Goal: Task Accomplishment & Management: Complete application form

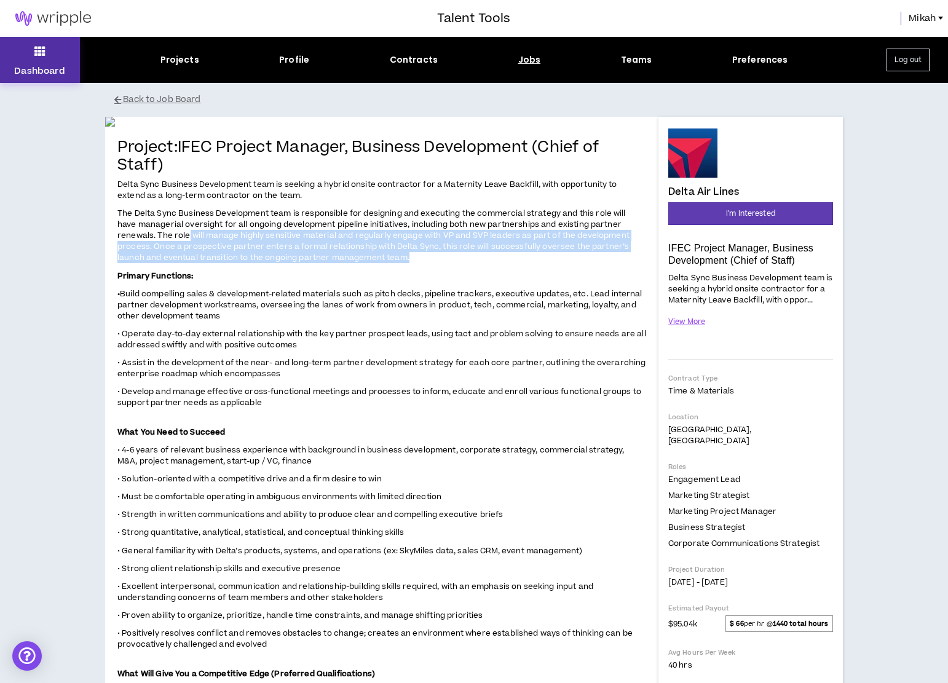
click at [45, 63] on button "Dashboard" at bounding box center [40, 60] width 80 height 46
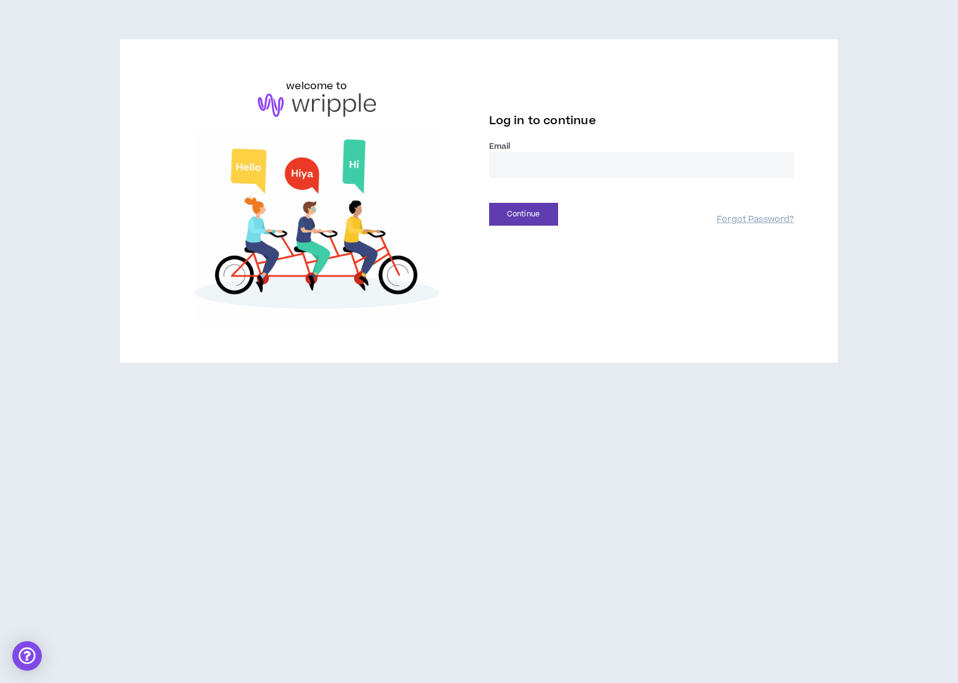
click at [539, 168] on input "email" at bounding box center [641, 165] width 305 height 26
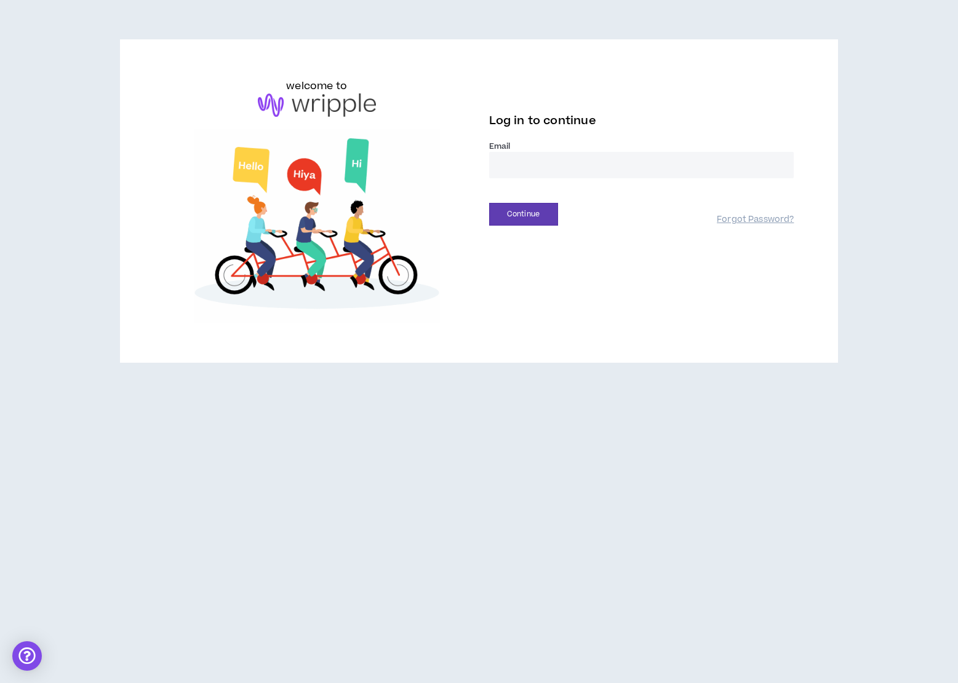
type input "**********"
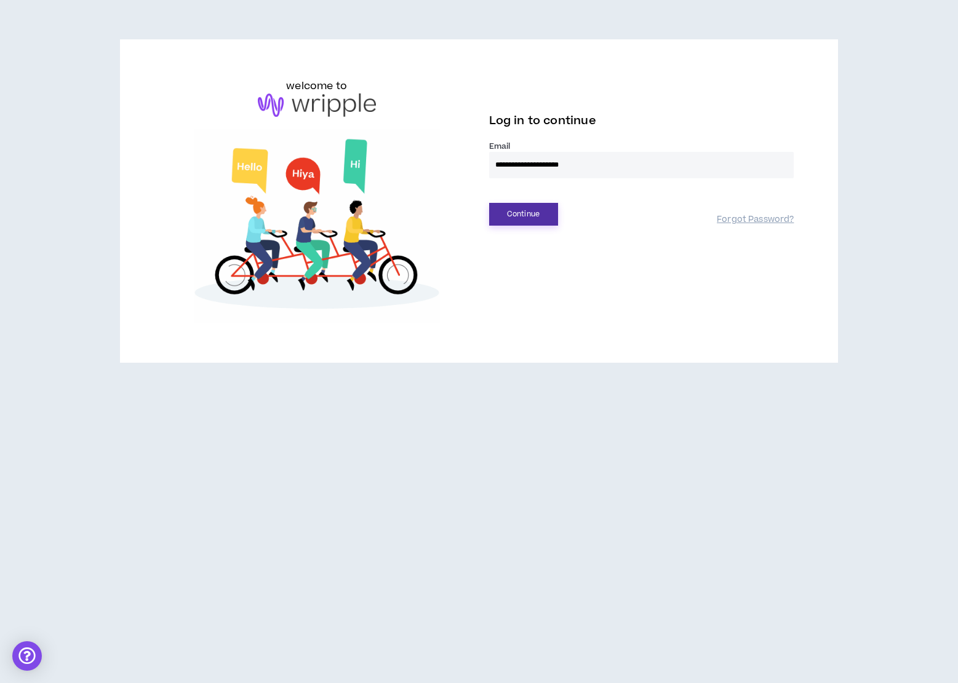
click at [547, 216] on button "Continue" at bounding box center [523, 214] width 69 height 23
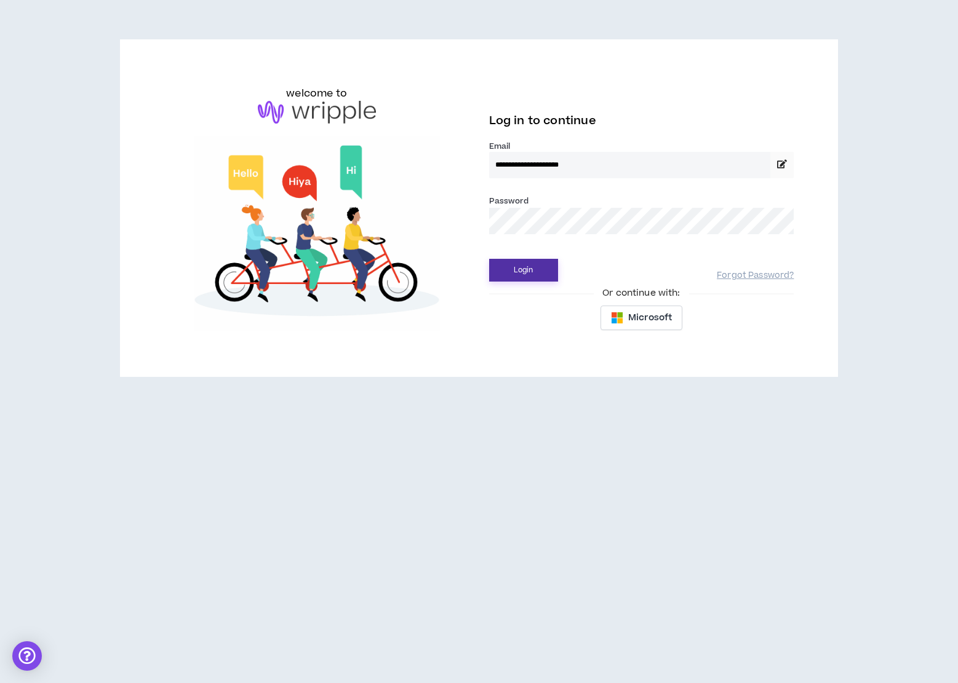
click at [529, 270] on button "Login" at bounding box center [523, 270] width 69 height 23
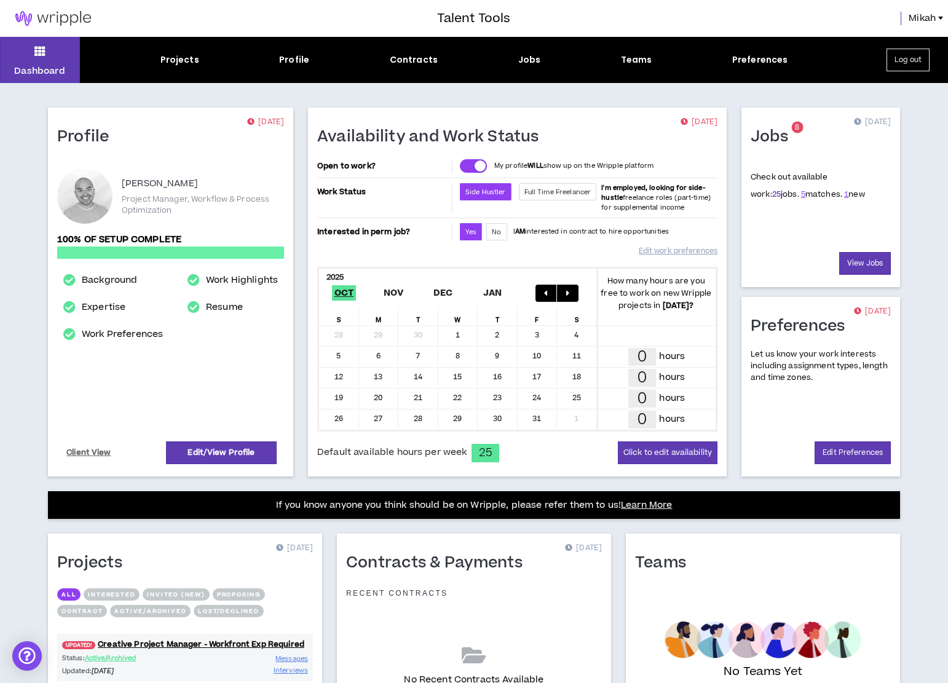
click at [772, 197] on link "25" at bounding box center [776, 194] width 9 height 11
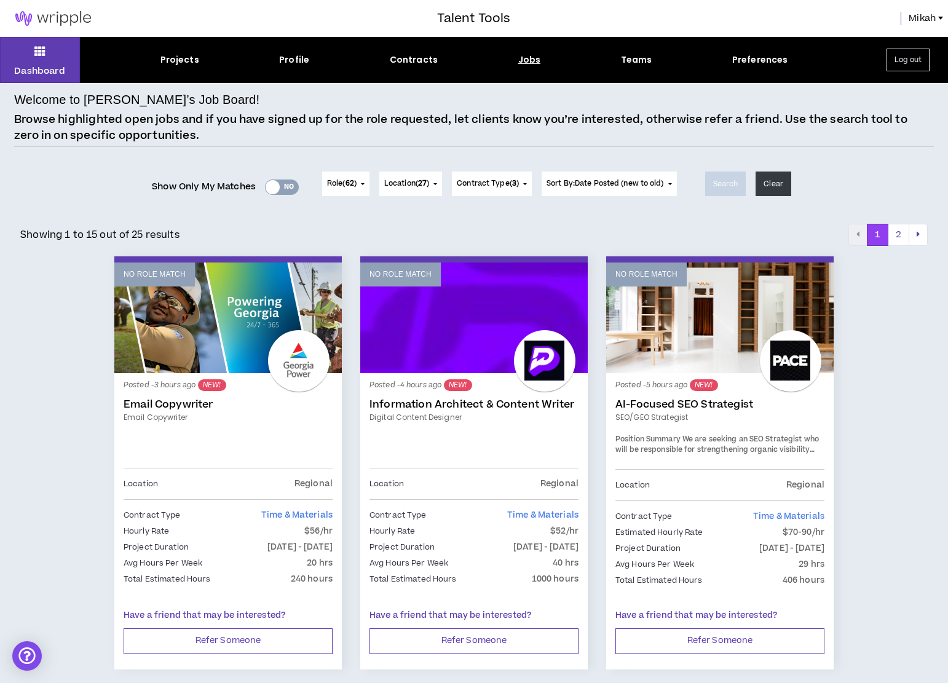
click at [276, 189] on div "Yes No" at bounding box center [282, 187] width 34 height 15
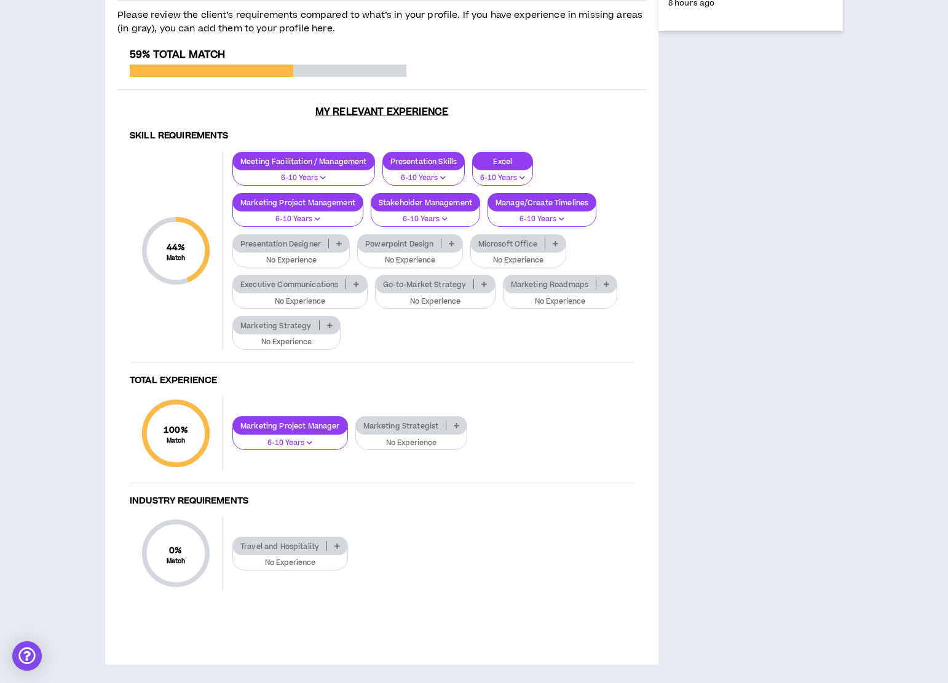
scroll to position [676, 0]
click at [343, 248] on p at bounding box center [339, 244] width 20 height 10
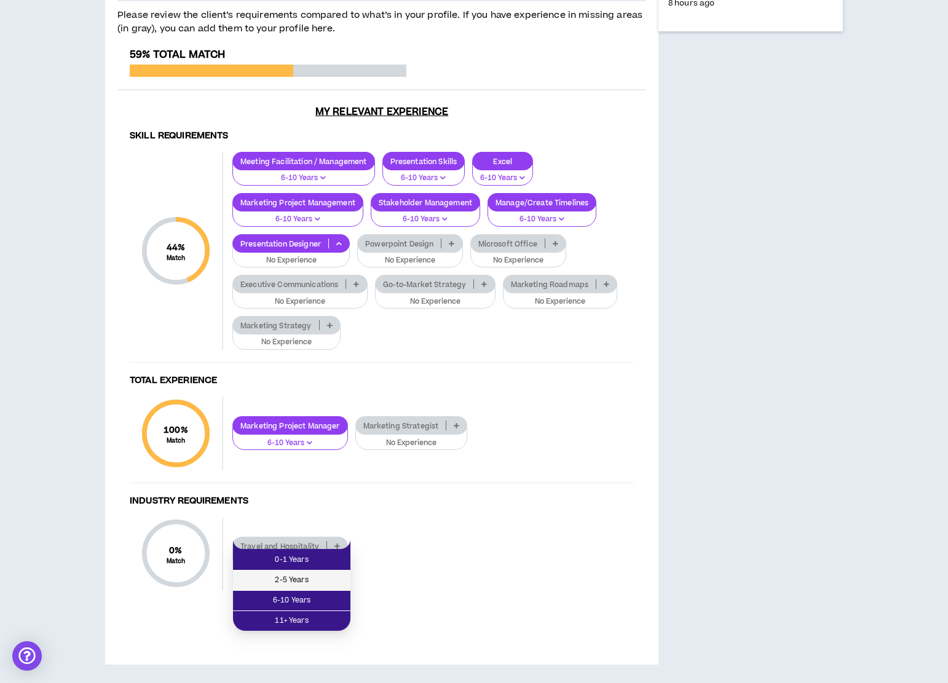
click at [314, 574] on span "2-5 Years" at bounding box center [291, 581] width 103 height 14
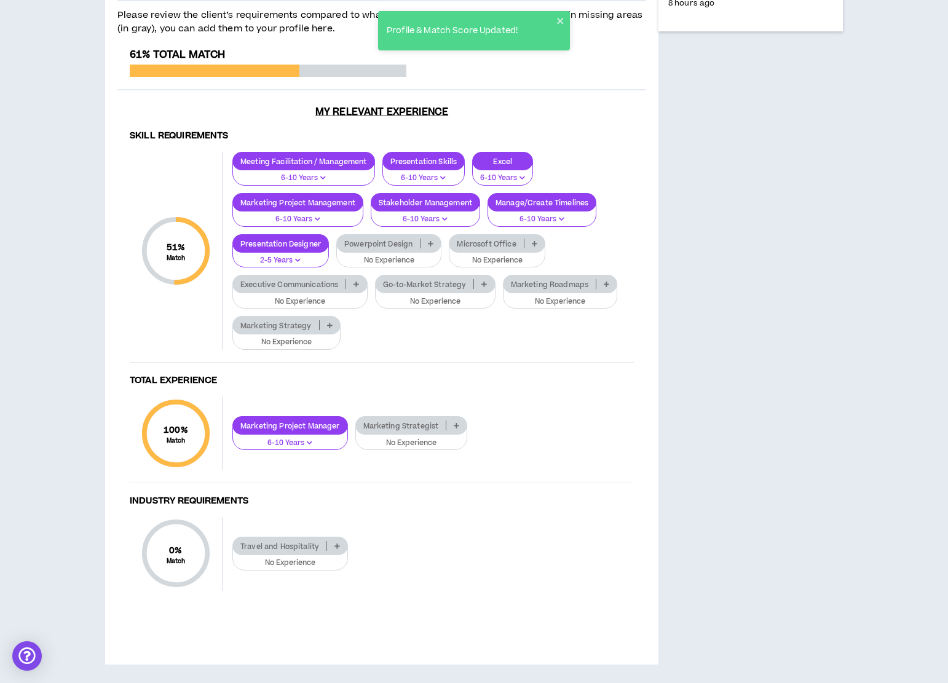
click at [427, 248] on p at bounding box center [431, 244] width 20 height 10
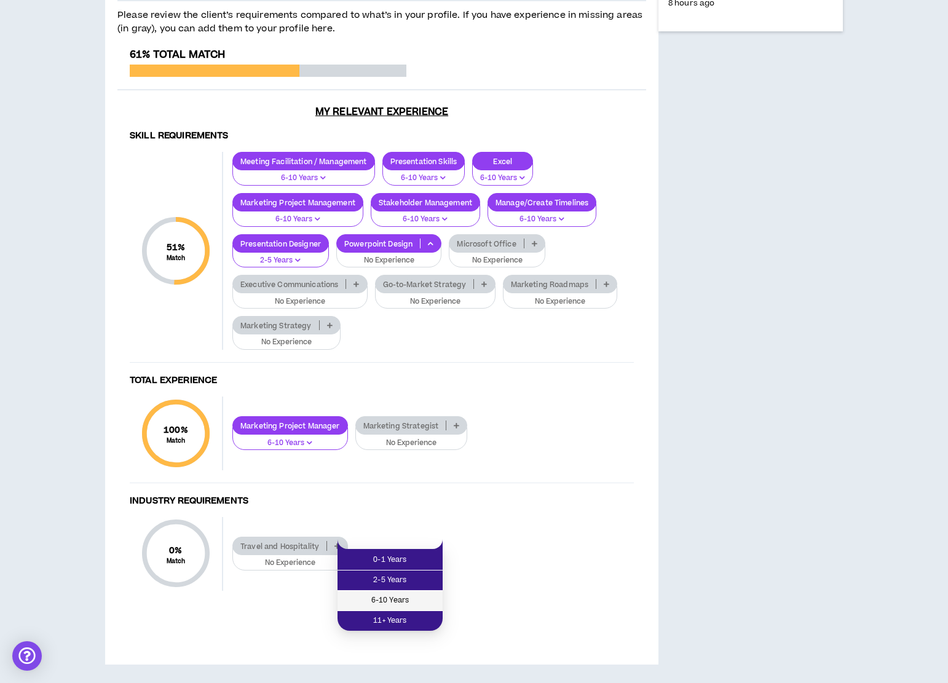
click at [411, 594] on span "6-10 Years" at bounding box center [390, 601] width 90 height 14
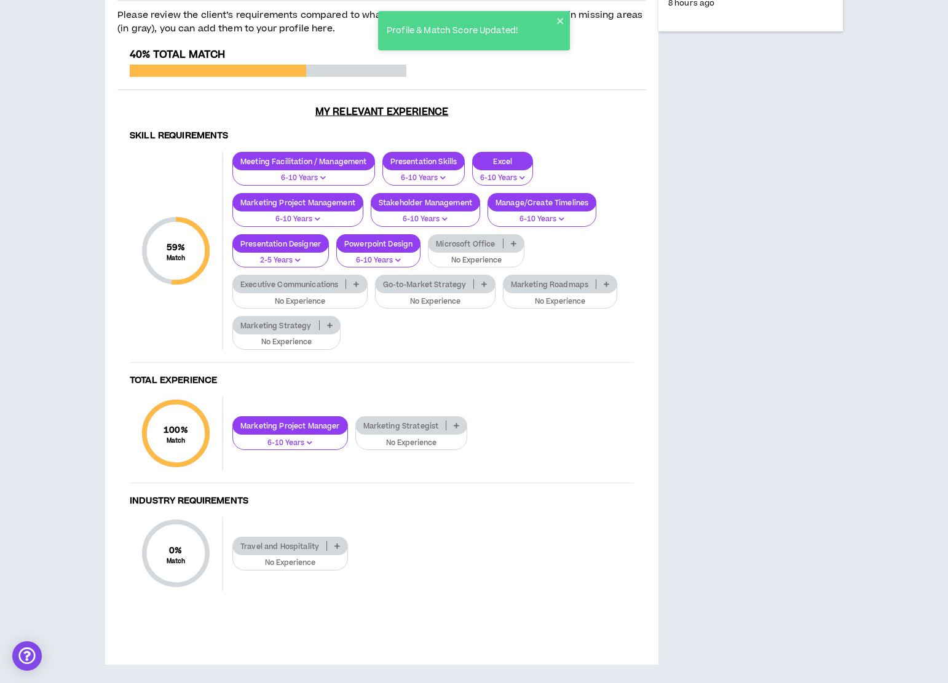
click at [302, 266] on p "2-5 Years" at bounding box center [280, 260] width 81 height 11
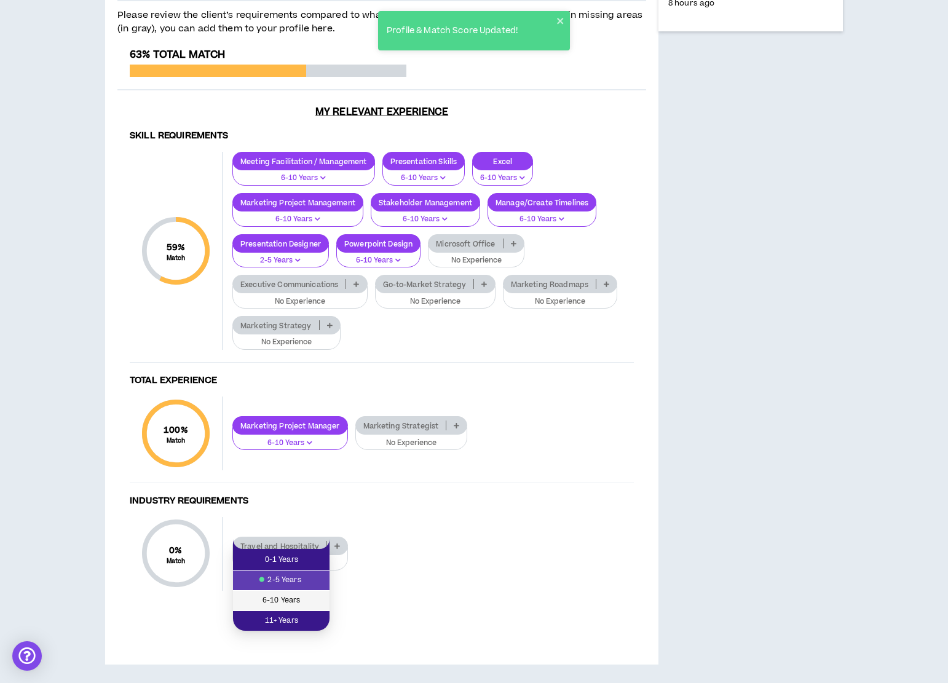
click at [299, 594] on span "6-10 Years" at bounding box center [281, 601] width 82 height 14
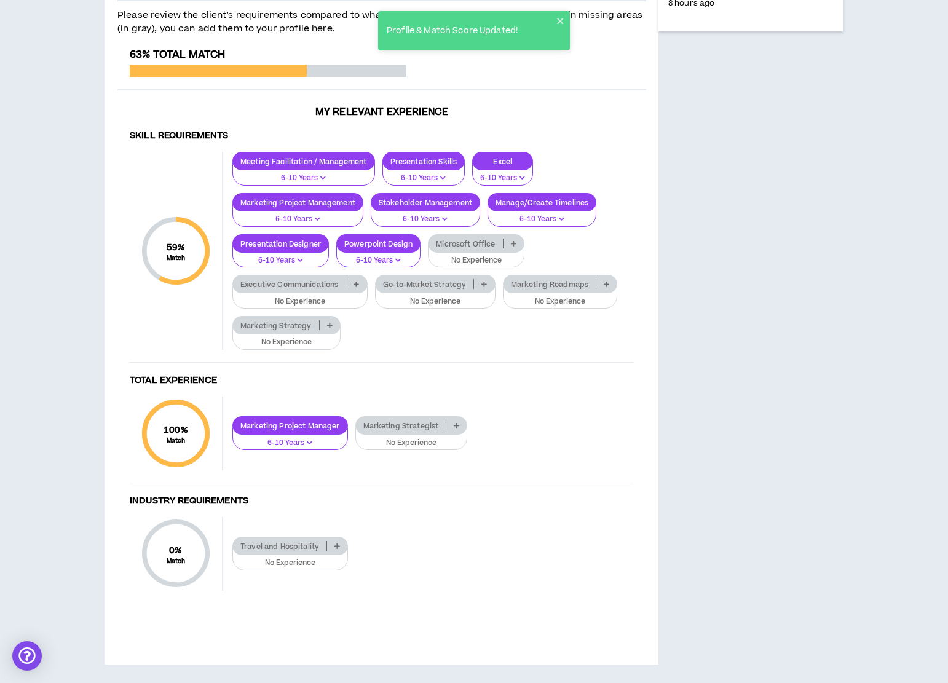
click at [513, 247] on icon at bounding box center [514, 243] width 6 height 6
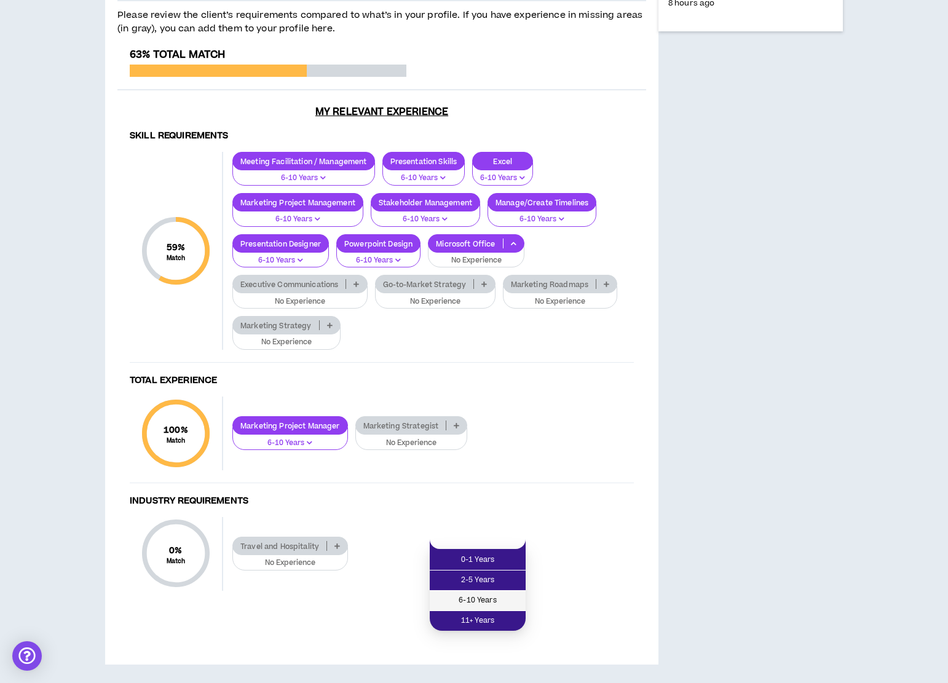
click at [495, 594] on span "6-10 Years" at bounding box center [477, 601] width 81 height 14
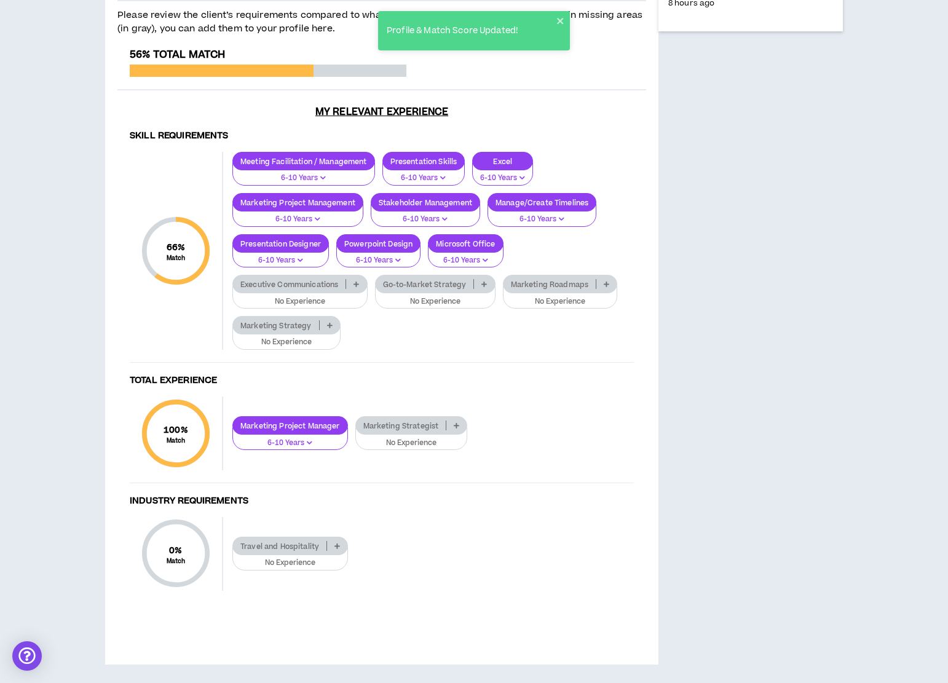
click at [491, 248] on p "Microsoft Office" at bounding box center [466, 243] width 74 height 9
click at [485, 614] on span "11+ Years" at bounding box center [467, 621] width 60 height 14
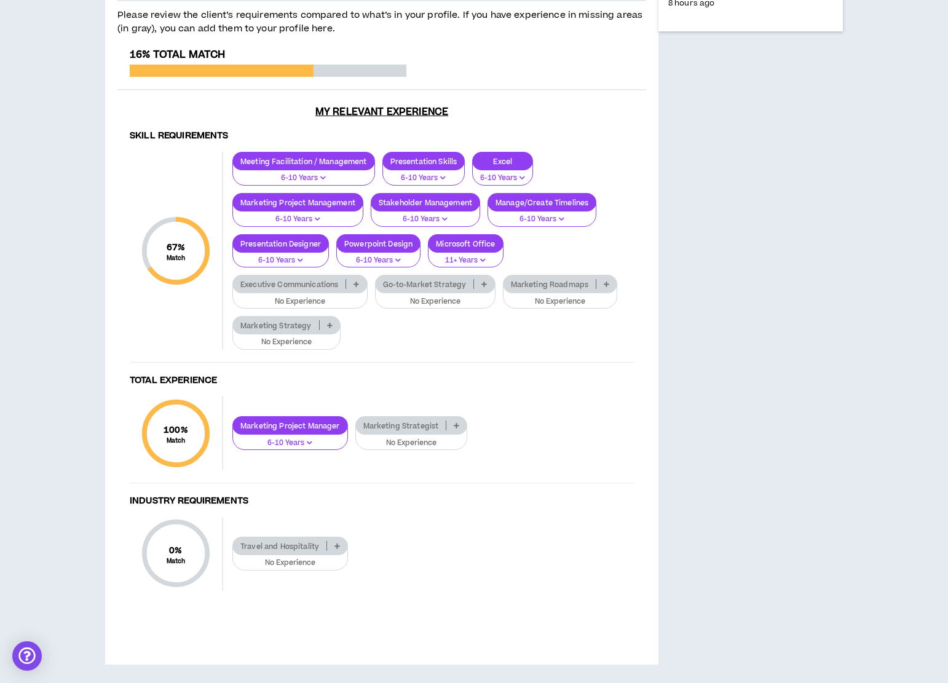
click at [359, 287] on icon at bounding box center [357, 284] width 6 height 6
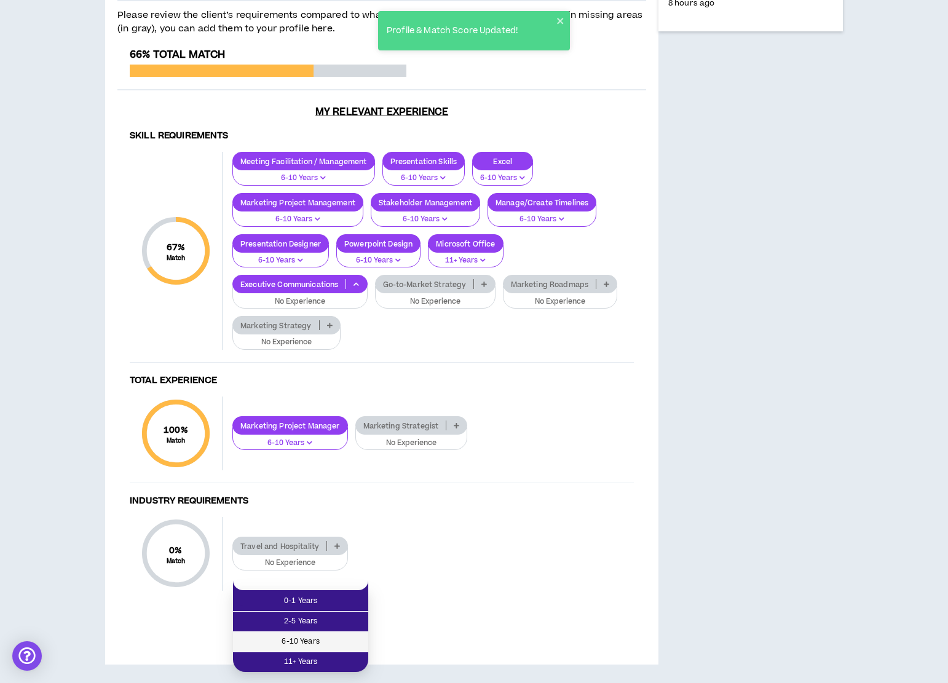
click at [336, 635] on span "6-10 Years" at bounding box center [300, 642] width 121 height 14
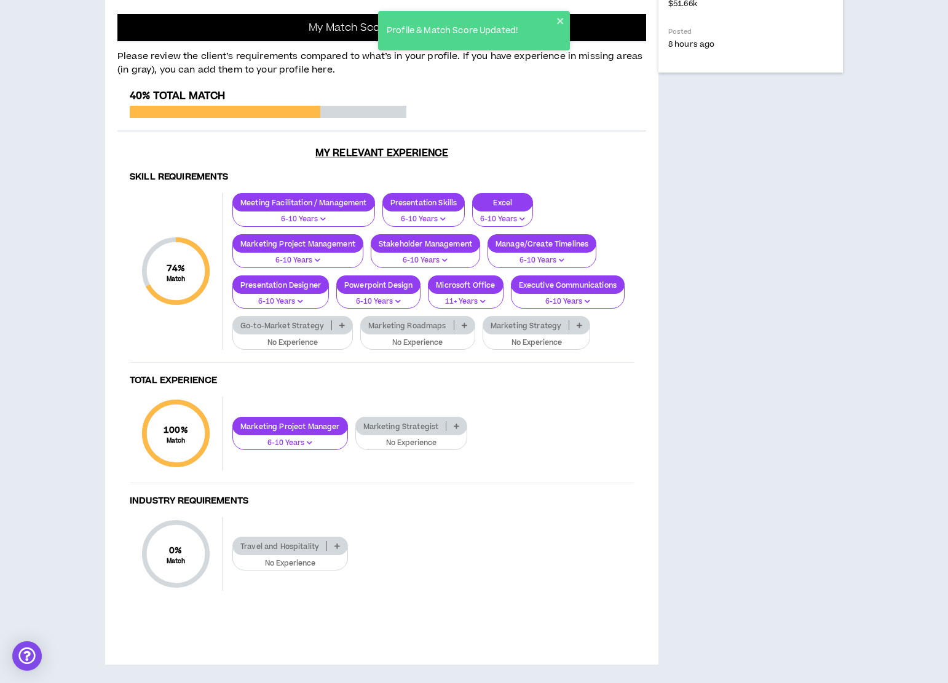
click at [483, 335] on div "Marketing Strategy" at bounding box center [537, 325] width 108 height 18
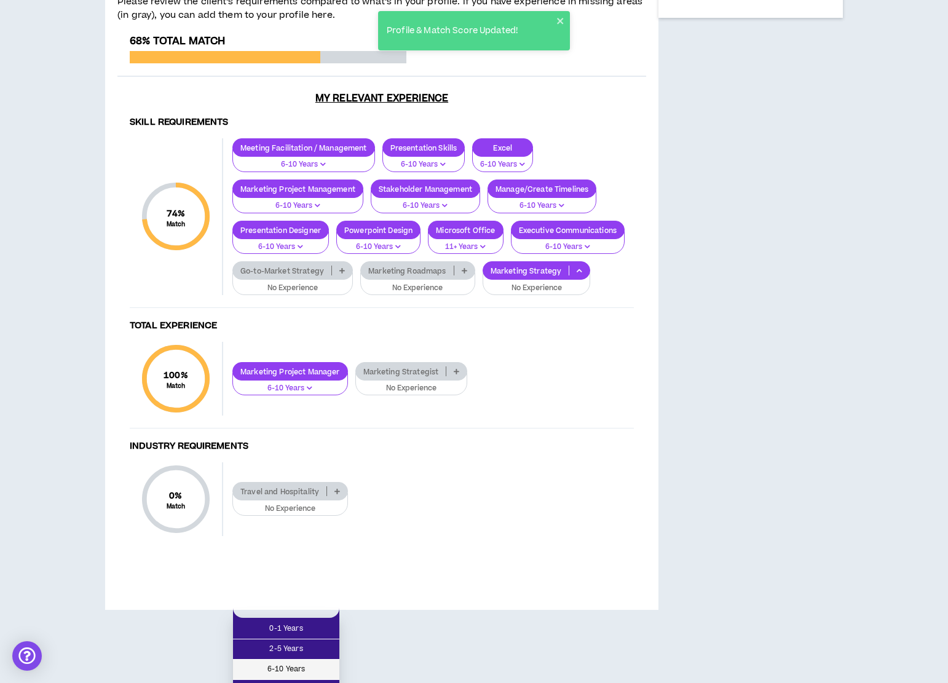
click at [308, 670] on span "6-10 Years" at bounding box center [286, 670] width 92 height 14
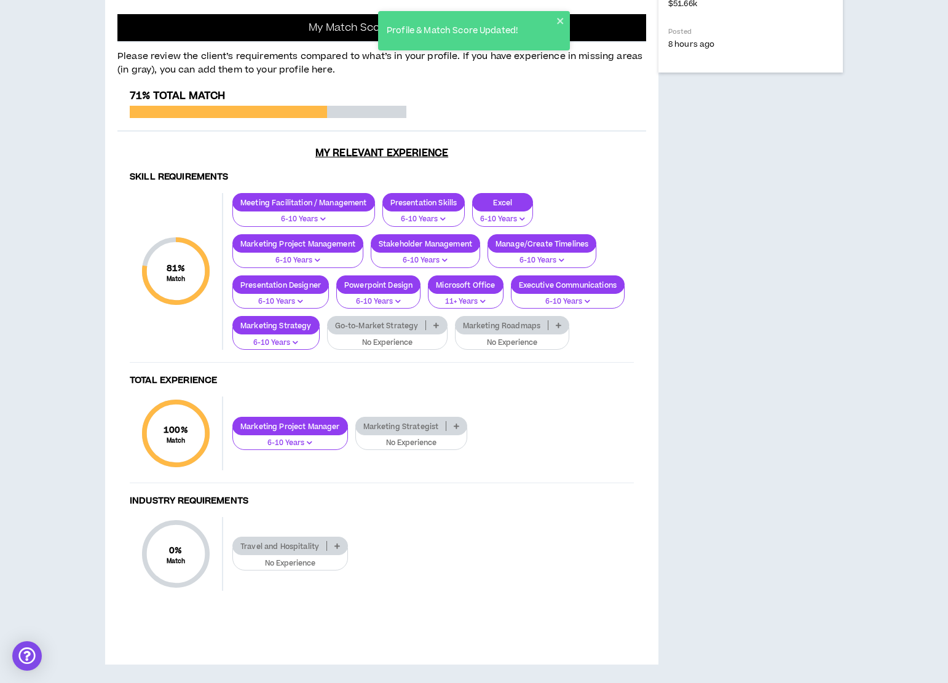
click at [439, 328] on icon at bounding box center [437, 325] width 6 height 6
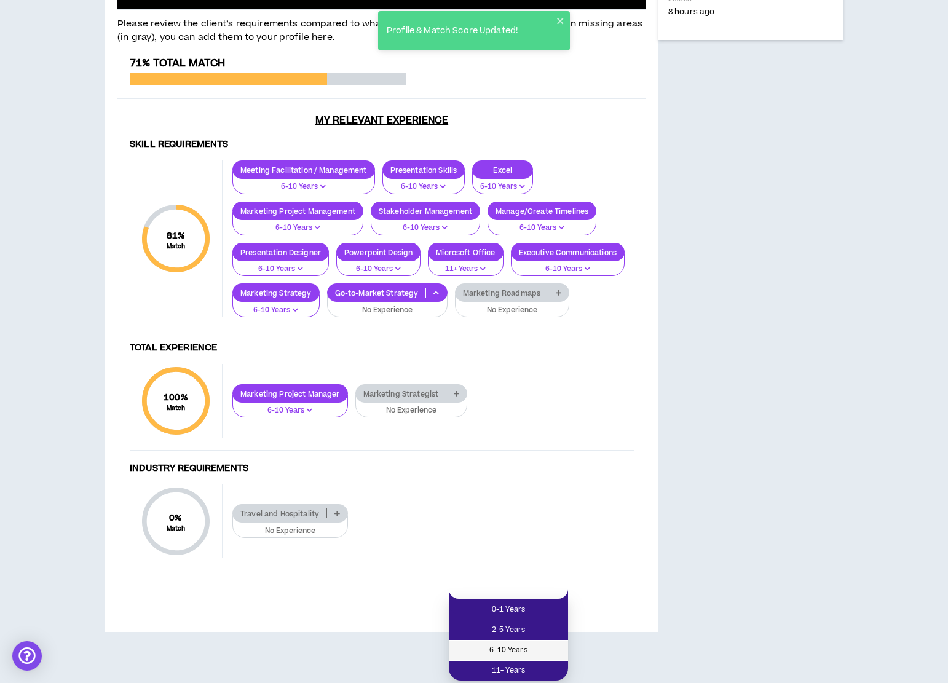
click at [539, 644] on span "6-10 Years" at bounding box center [508, 651] width 105 height 14
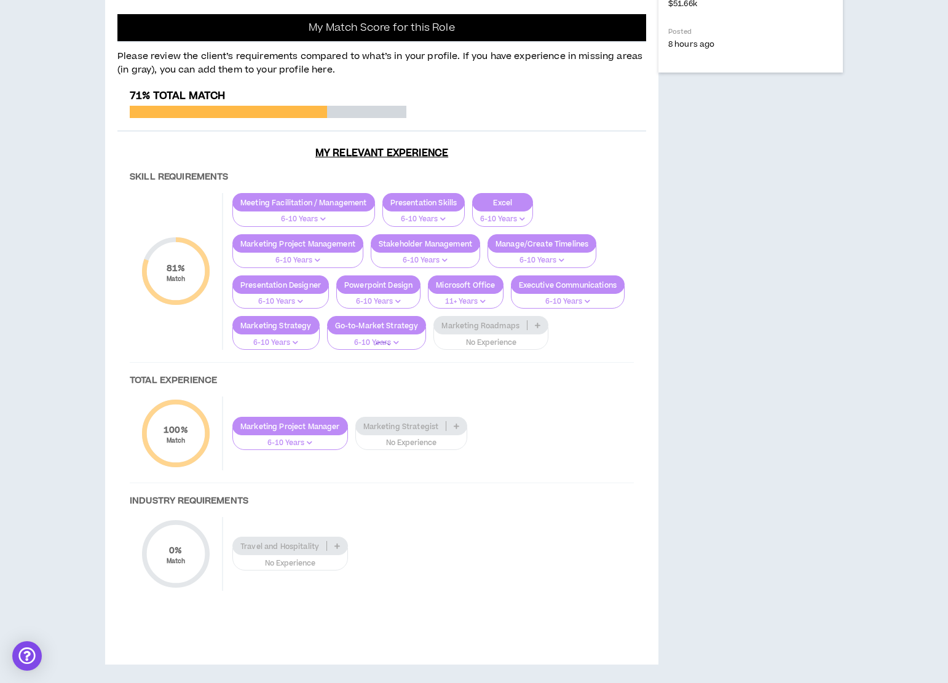
scroll to position [738, 0]
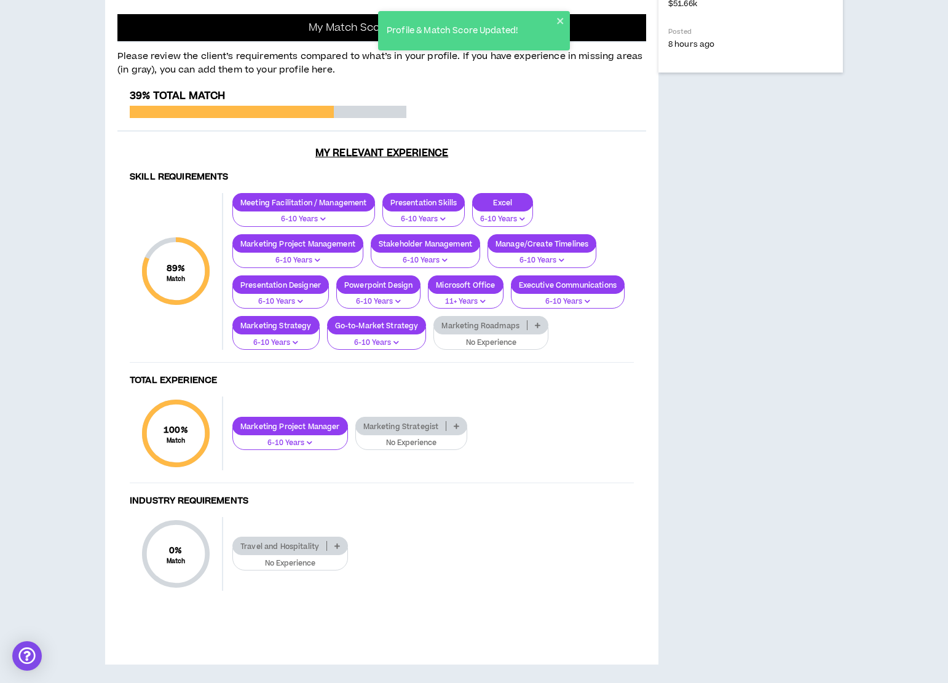
click at [535, 328] on icon at bounding box center [538, 325] width 6 height 6
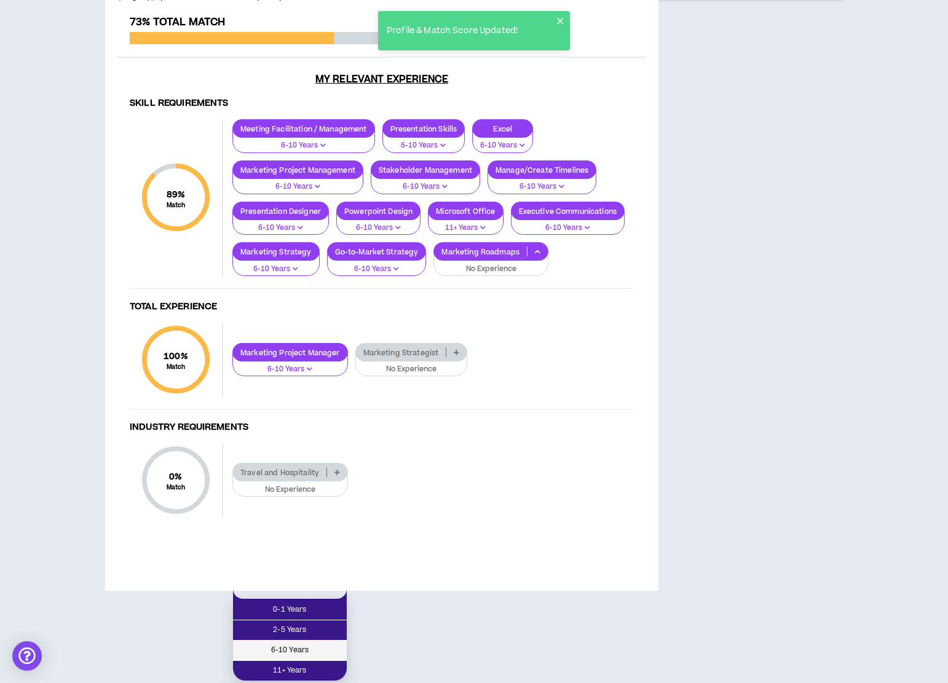
click at [315, 641] on li "6-10 Years" at bounding box center [290, 651] width 114 height 20
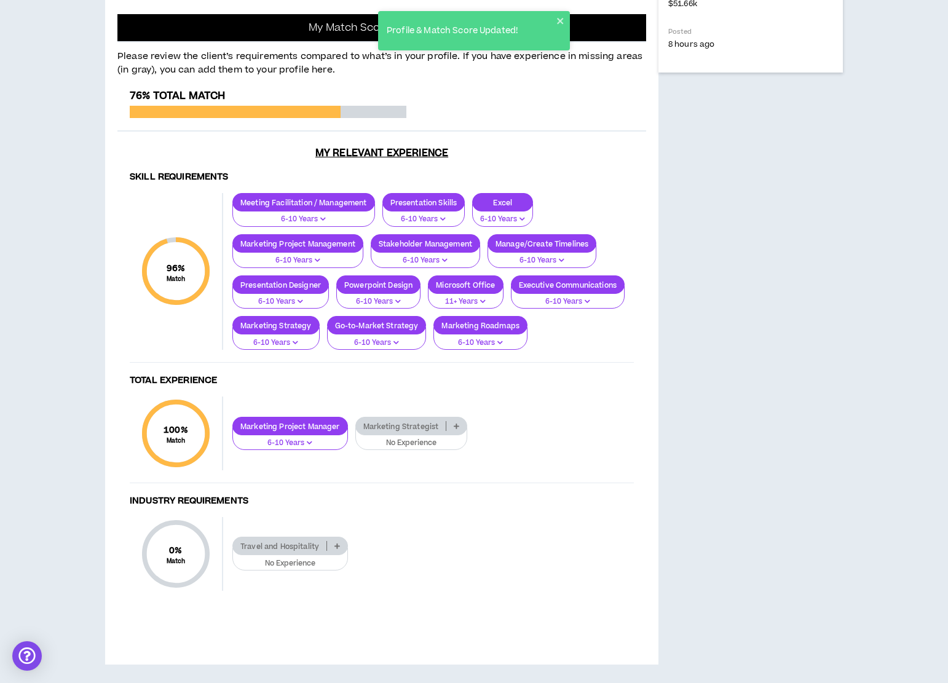
scroll to position [861, 0]
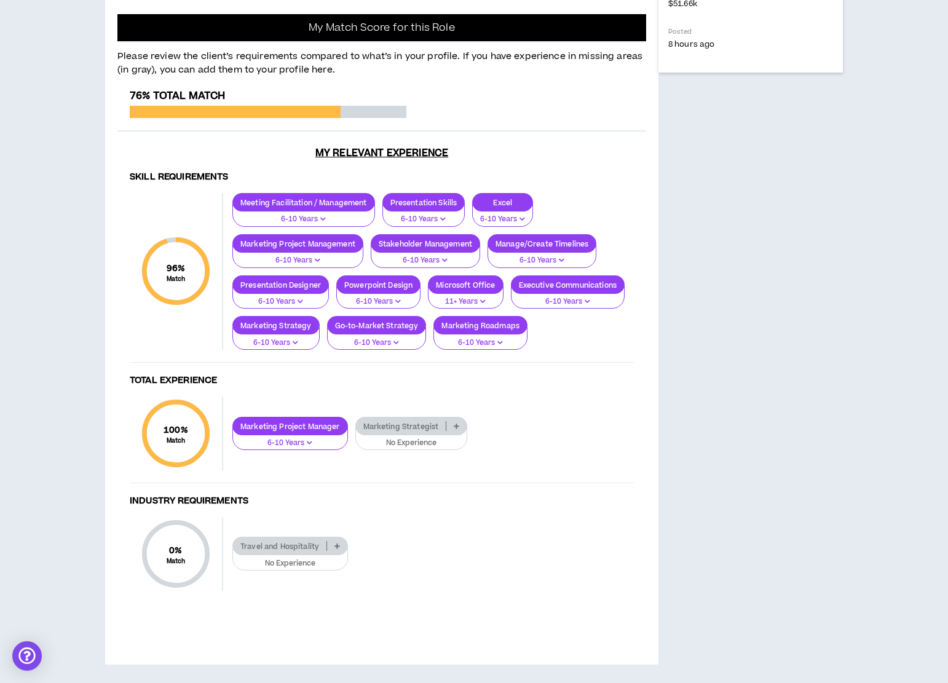
click at [457, 429] on icon at bounding box center [457, 426] width 6 height 6
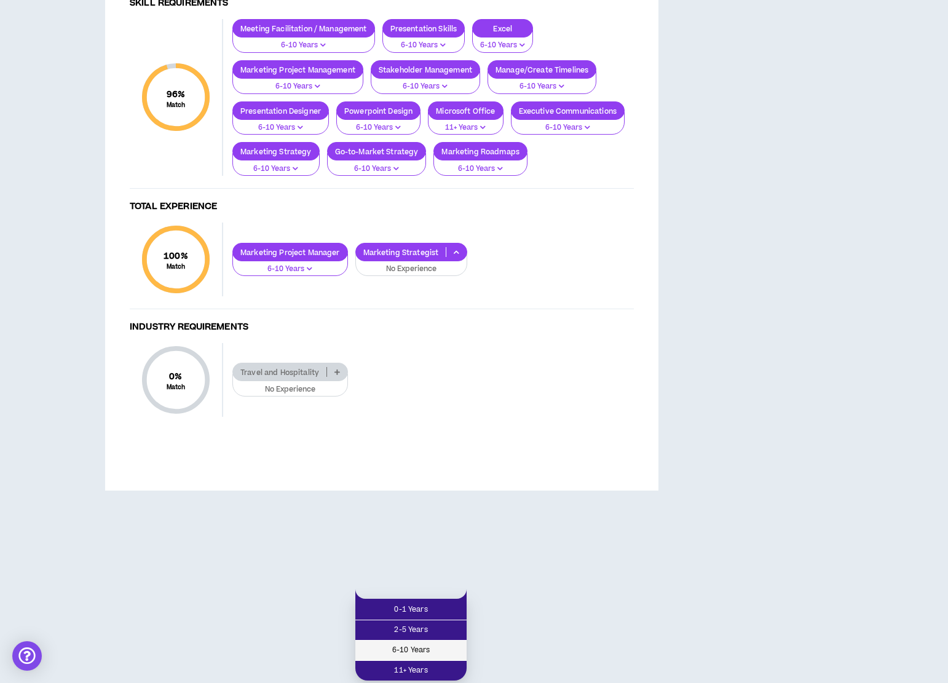
click at [439, 644] on span "6-10 Years" at bounding box center [411, 651] width 97 height 14
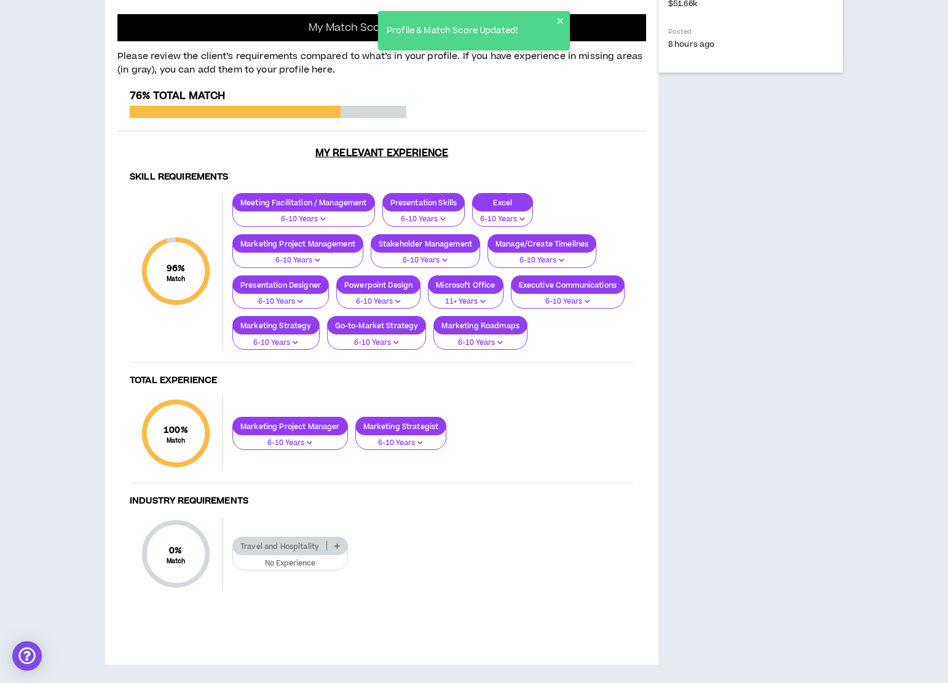
scroll to position [961, 0]
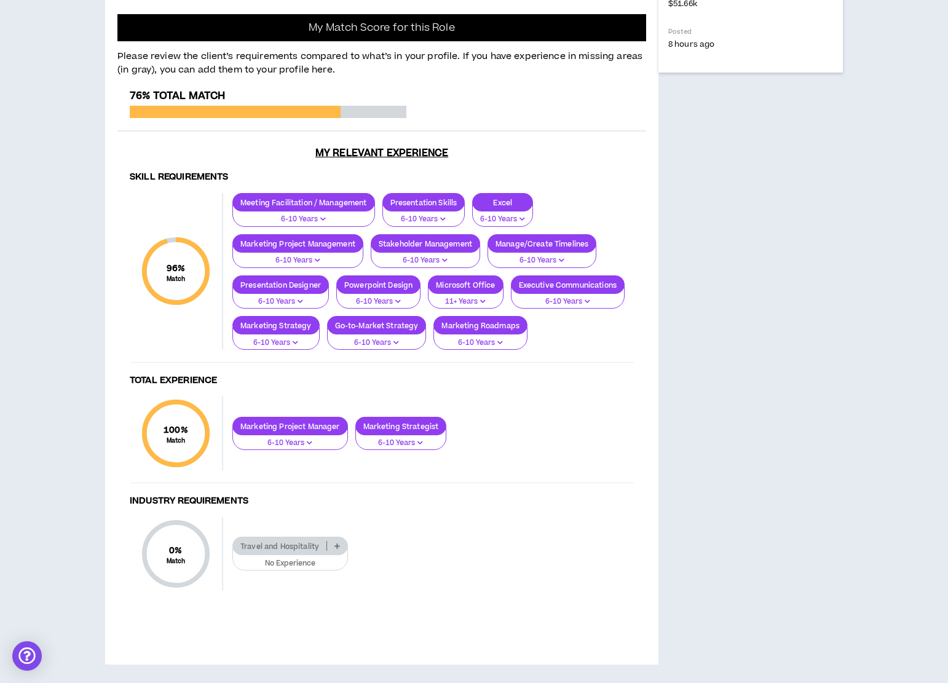
click at [333, 545] on p at bounding box center [337, 546] width 20 height 10
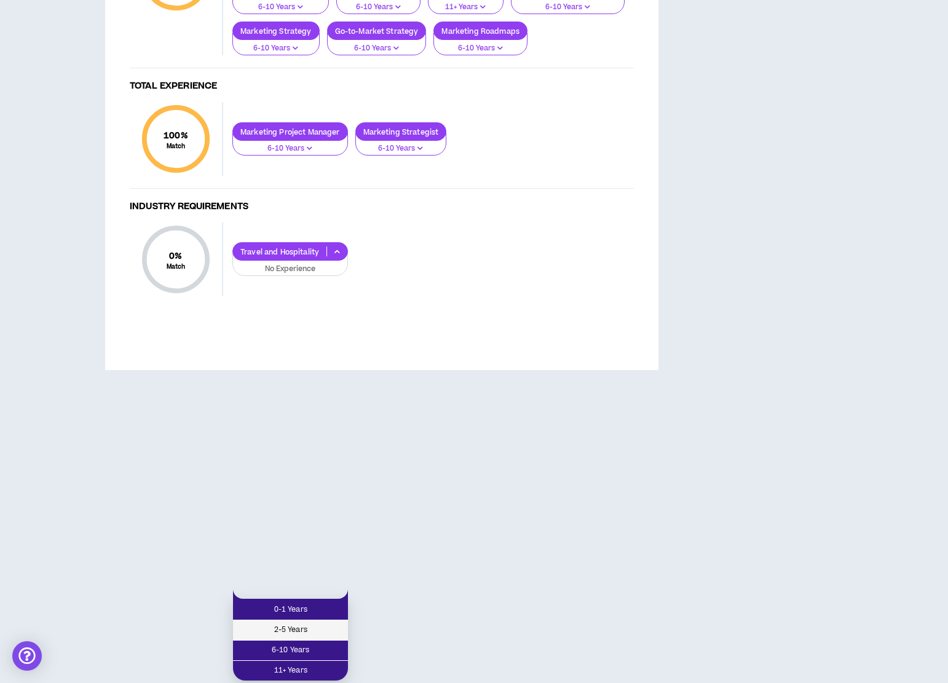
click at [317, 624] on span "2-5 Years" at bounding box center [290, 631] width 100 height 14
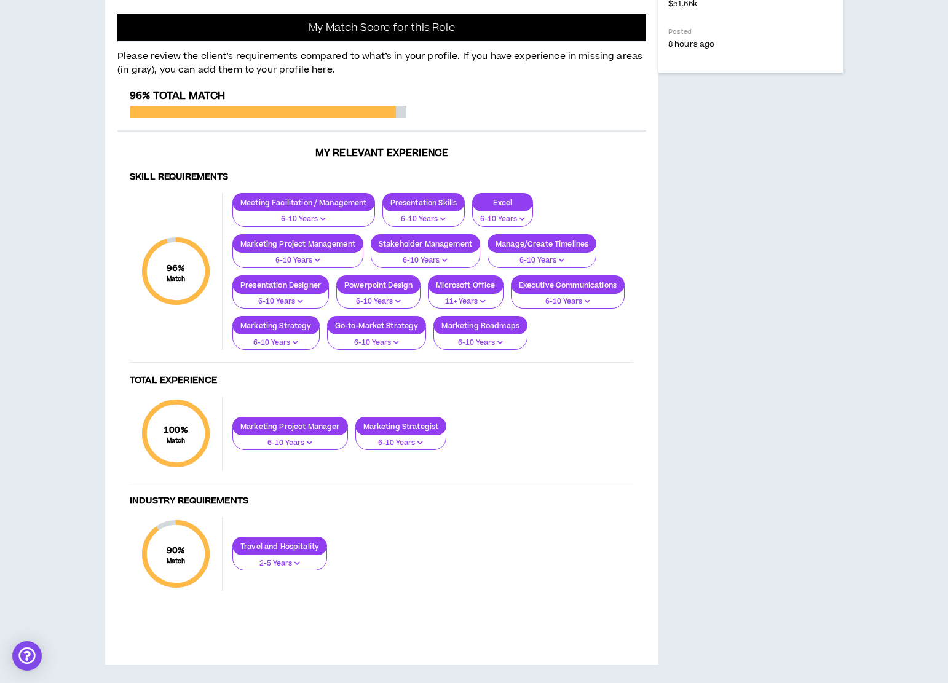
click at [421, 442] on icon "button" at bounding box center [421, 443] width 6 height 6
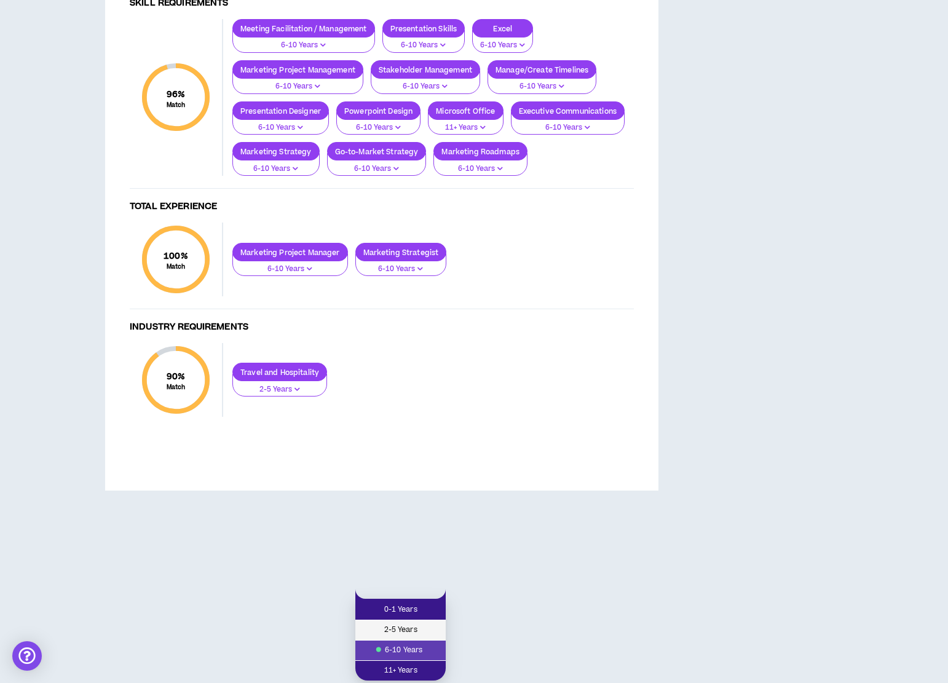
click at [409, 624] on span "2-5 Years" at bounding box center [401, 631] width 76 height 14
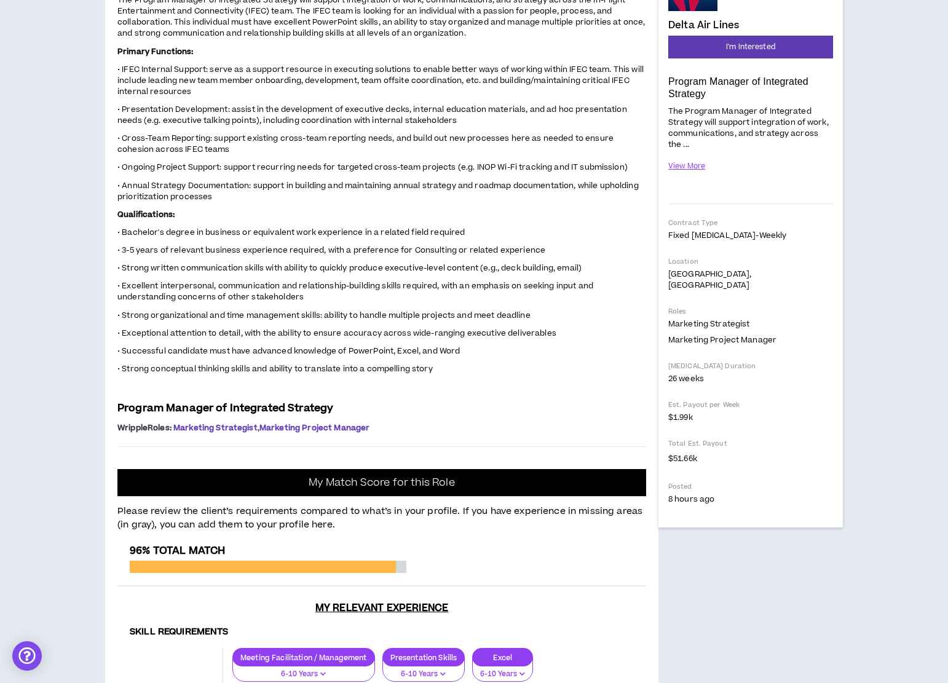
scroll to position [0, 0]
